Goal: Task Accomplishment & Management: Complete application form

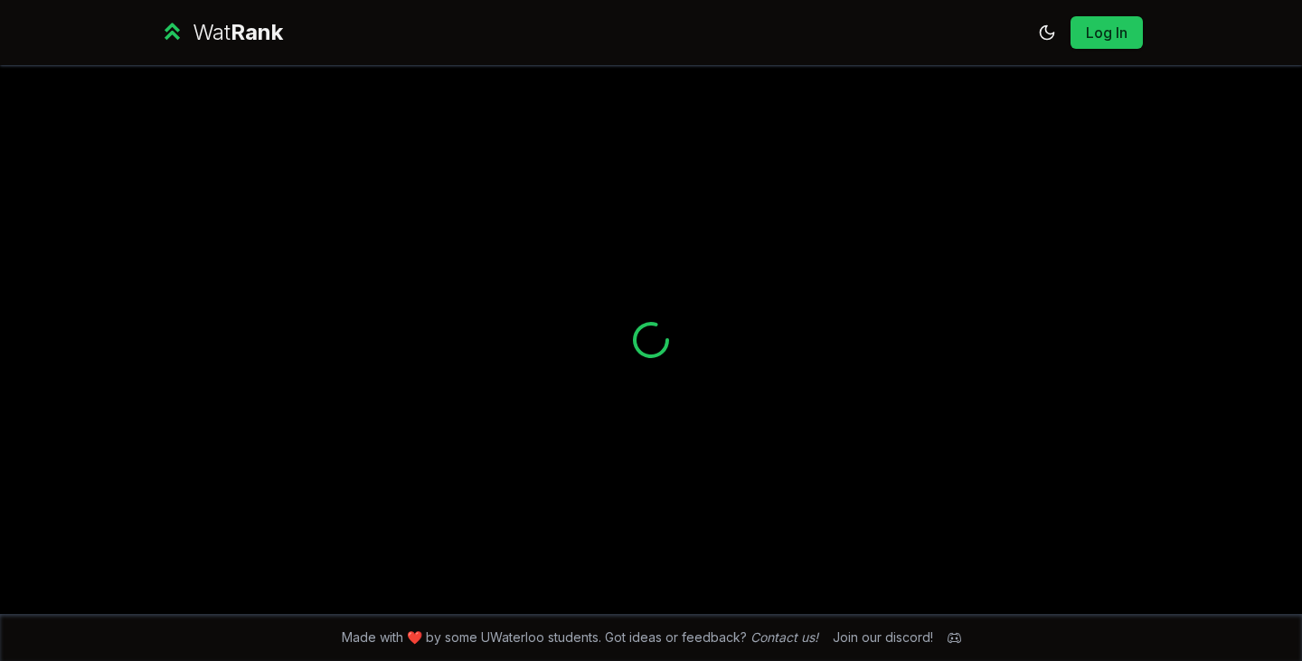
click at [1092, 35] on link "Log In" at bounding box center [1106, 33] width 43 height 22
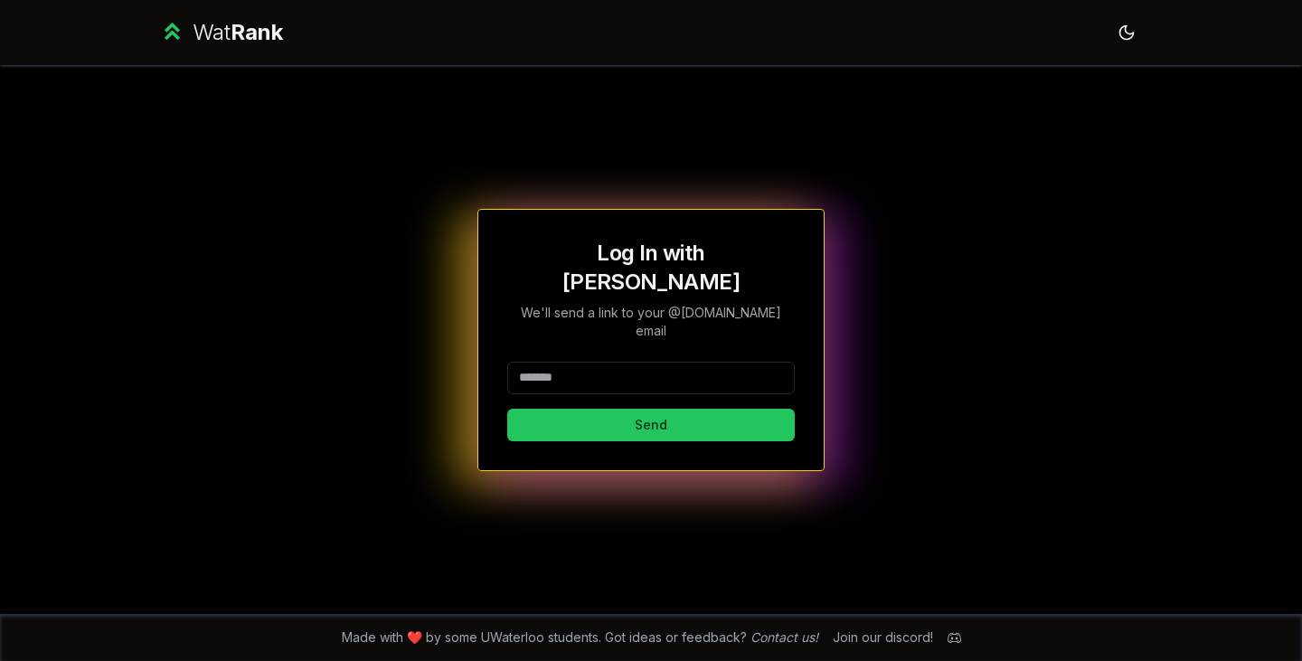
click at [568, 362] on input at bounding box center [650, 378] width 287 height 33
type input "********"
click at [507, 409] on button "Send" at bounding box center [650, 425] width 287 height 33
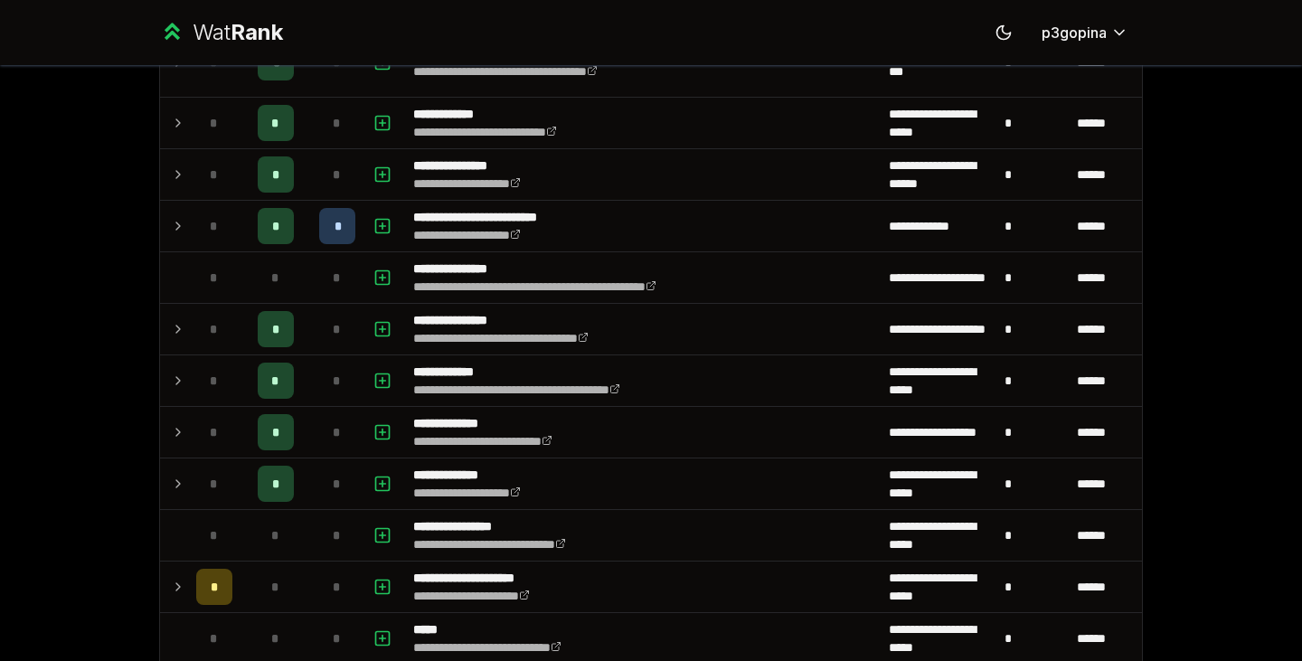
scroll to position [374, 0]
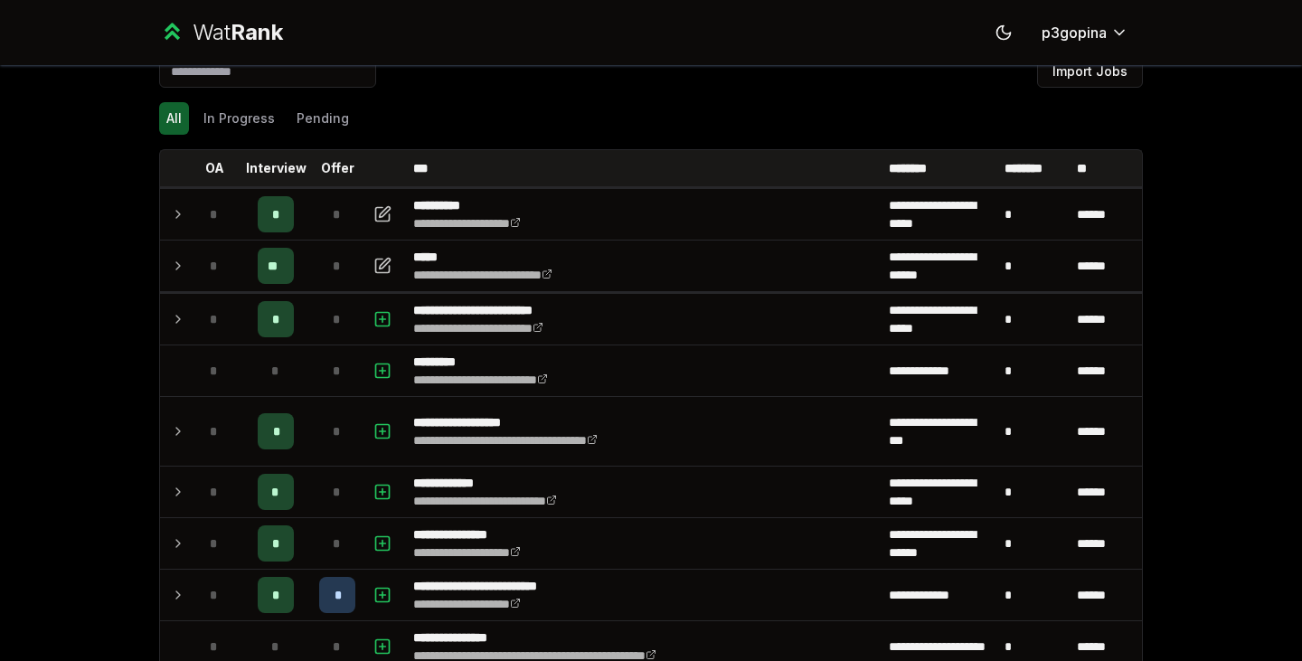
click at [312, 304] on td "*" at bounding box center [337, 319] width 51 height 51
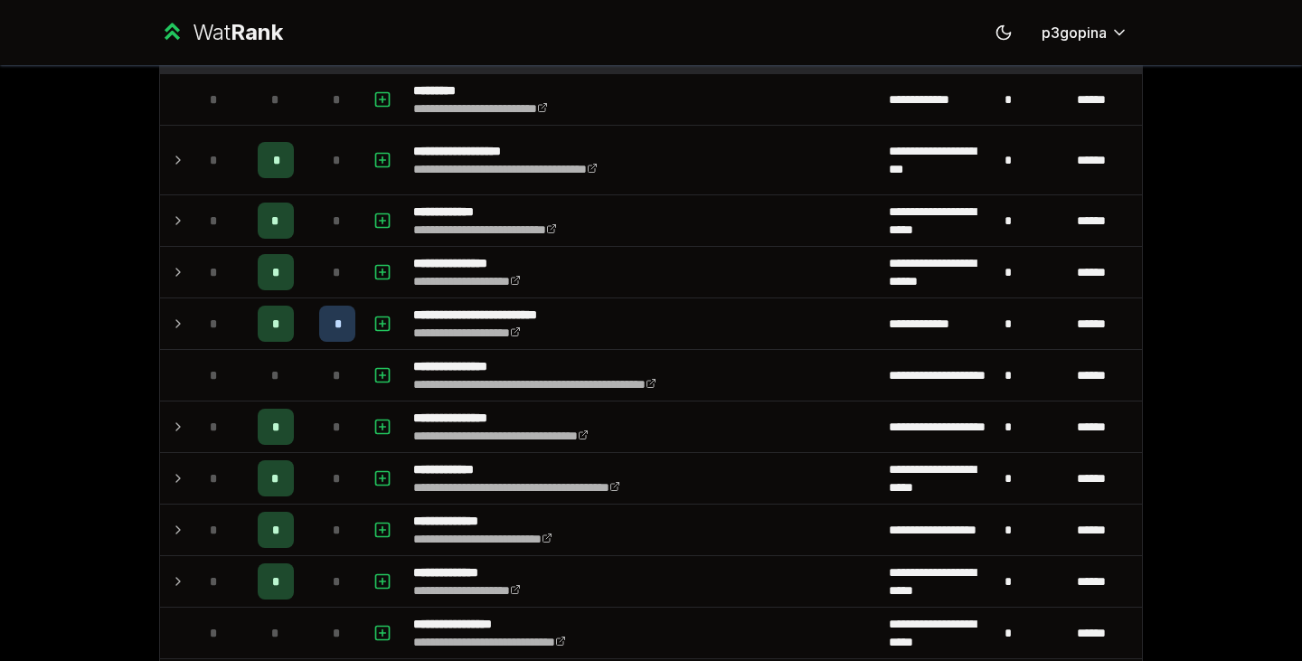
scroll to position [404, 0]
